Goal: Task Accomplishment & Management: Complete application form

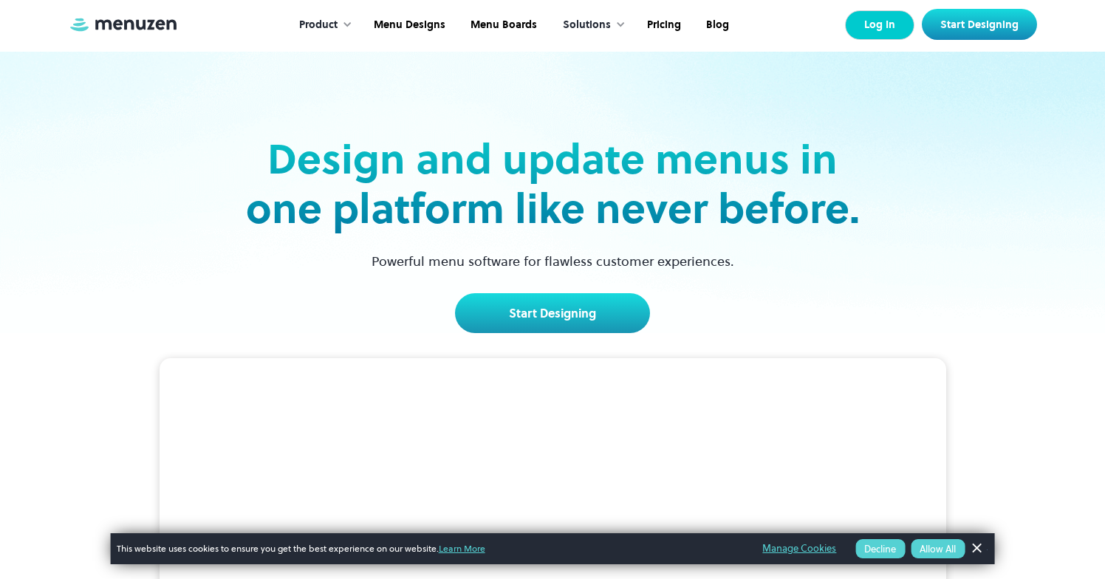
click at [869, 28] on link "Log In" at bounding box center [879, 25] width 69 height 30
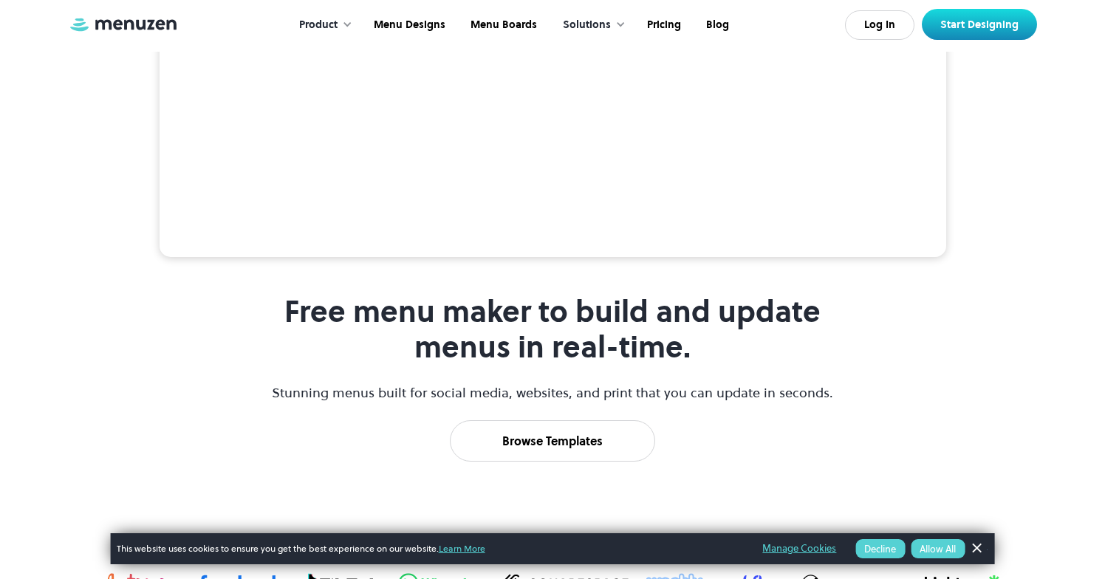
scroll to position [652, 0]
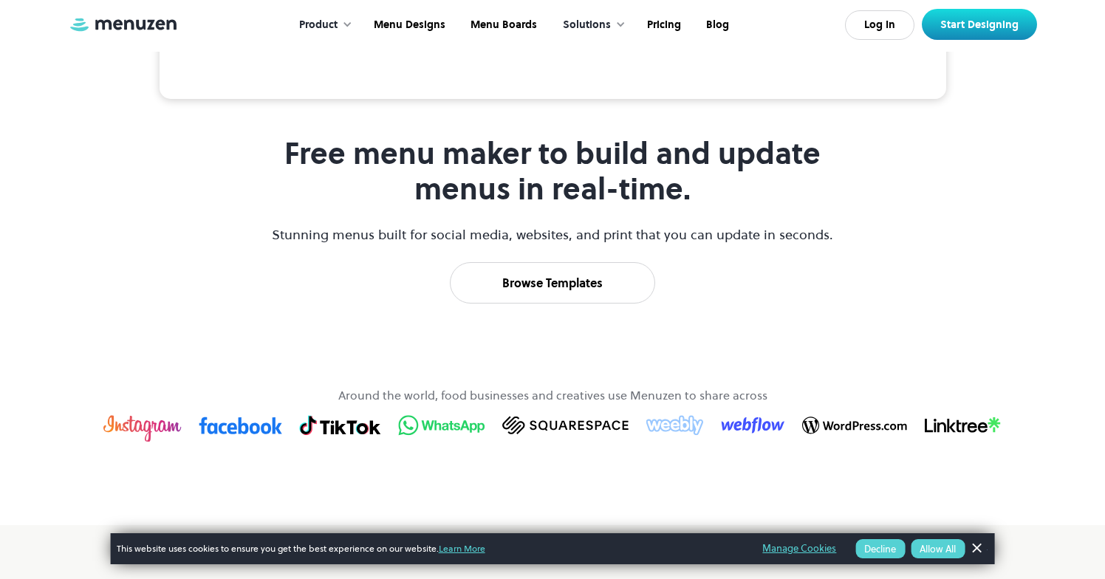
click at [89, 32] on img at bounding box center [123, 24] width 111 height 16
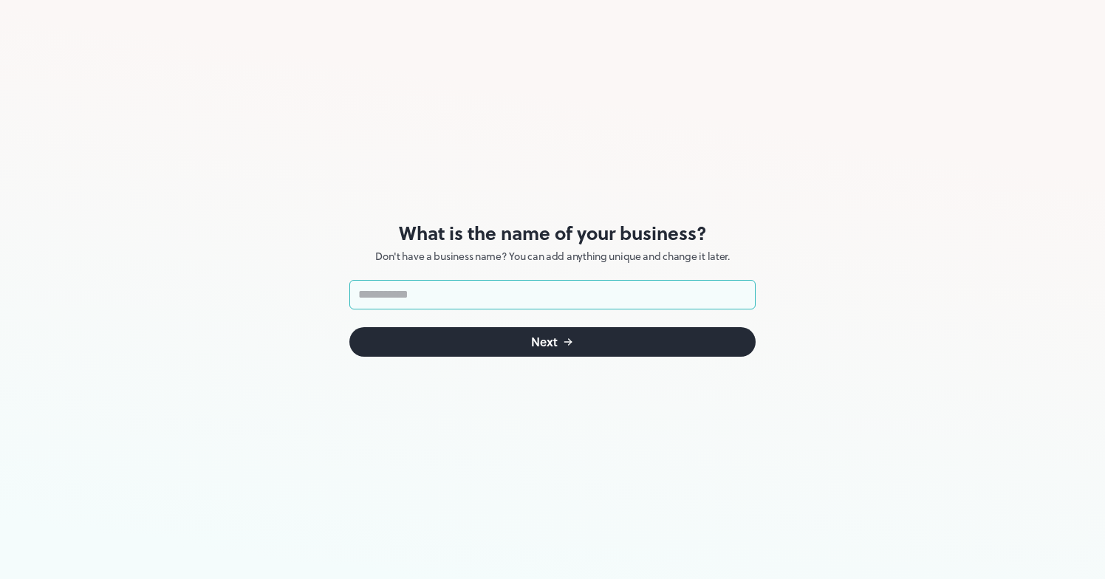
click at [613, 345] on button "Next" at bounding box center [552, 342] width 406 height 30
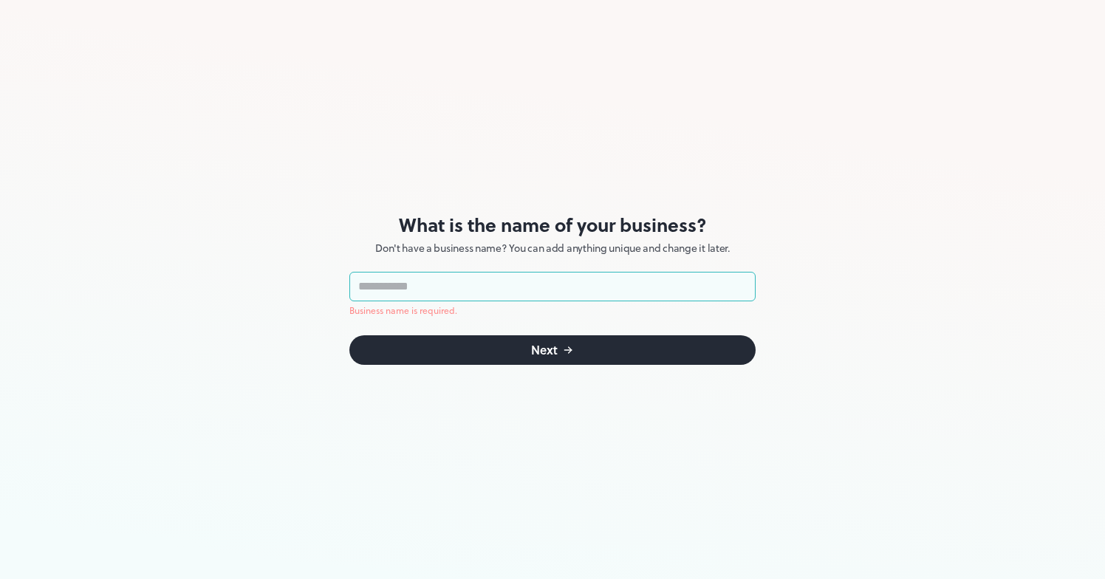
click at [590, 312] on p "Business name is required." at bounding box center [552, 311] width 406 height 15
click at [576, 287] on input "text" at bounding box center [552, 287] width 406 height 30
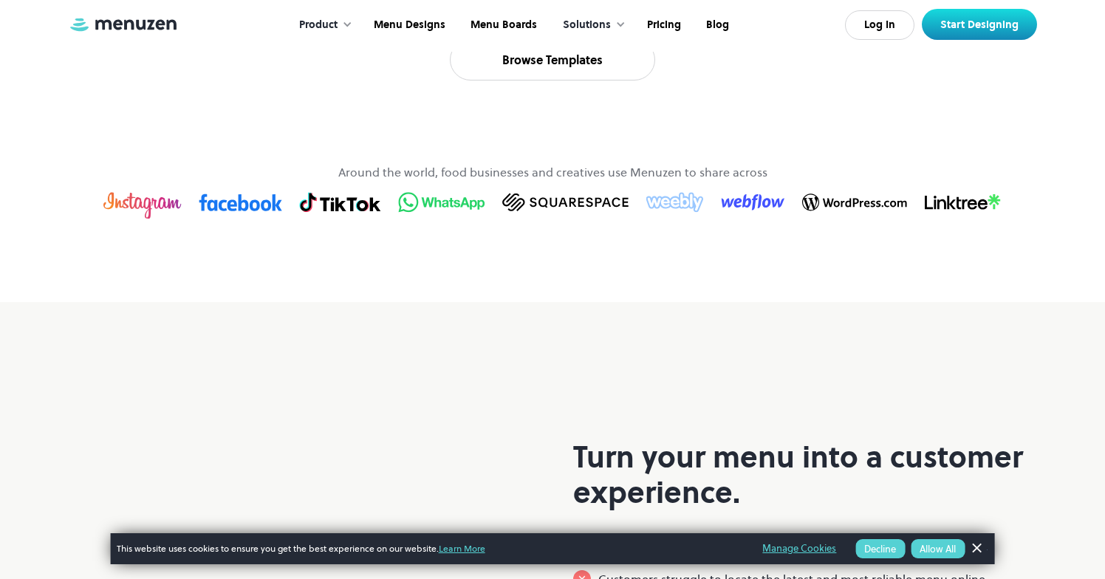
scroll to position [900, 0]
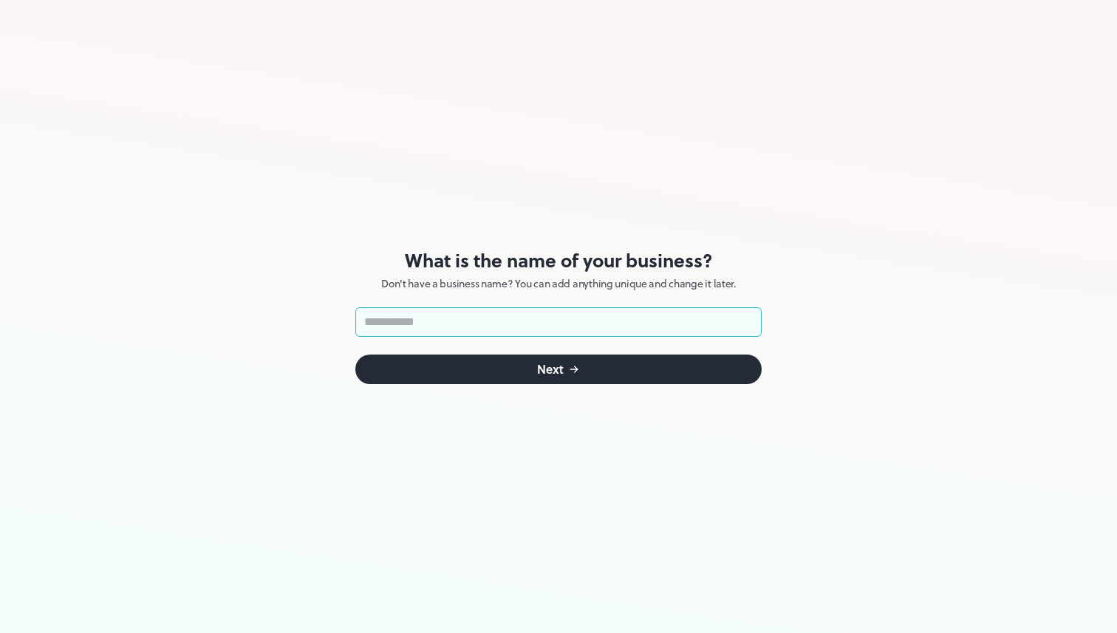
click at [577, 366] on icon "submit" at bounding box center [574, 369] width 12 height 12
